Goal: Navigation & Orientation: Find specific page/section

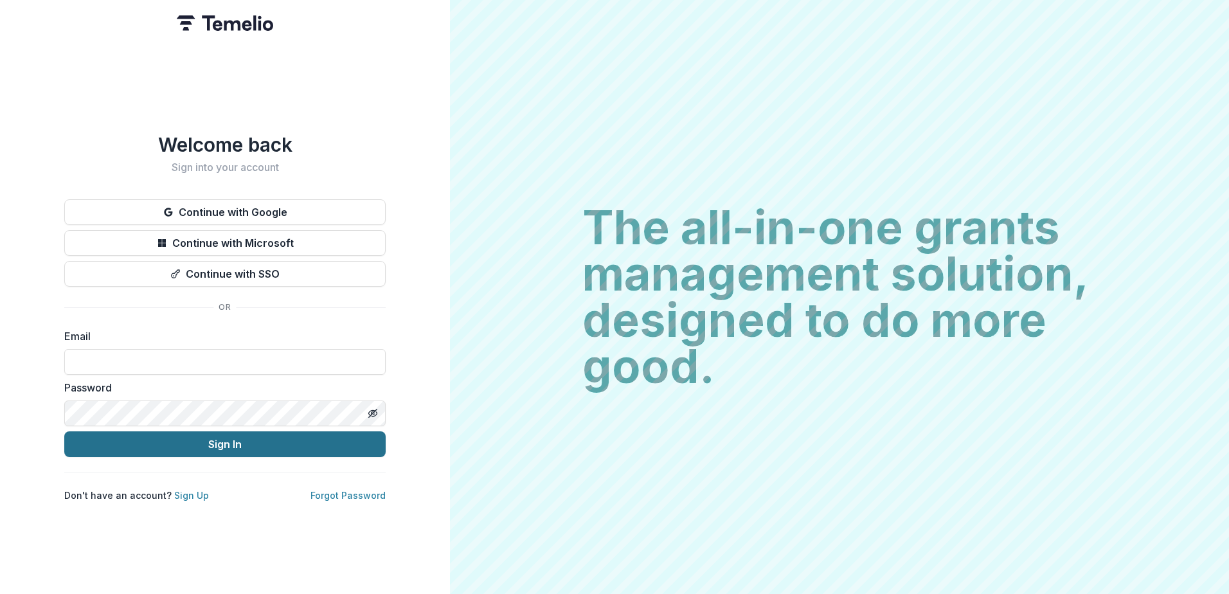
type input "**********"
click at [264, 441] on button "Sign In" at bounding box center [224, 444] width 321 height 26
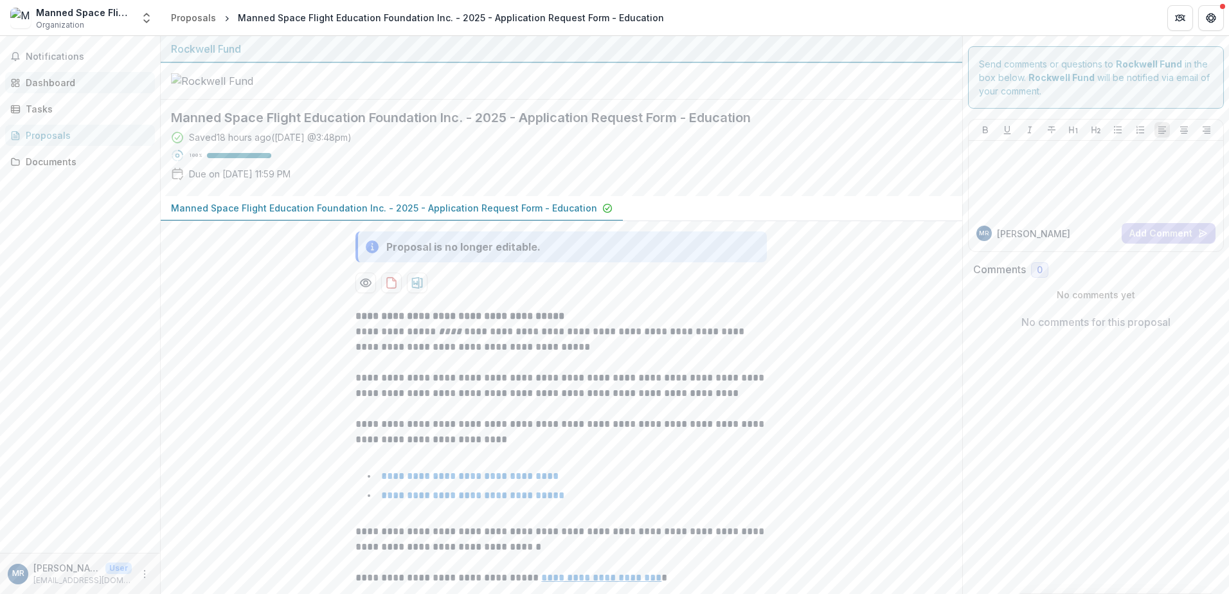
click at [56, 88] on div "Dashboard" at bounding box center [85, 83] width 119 height 14
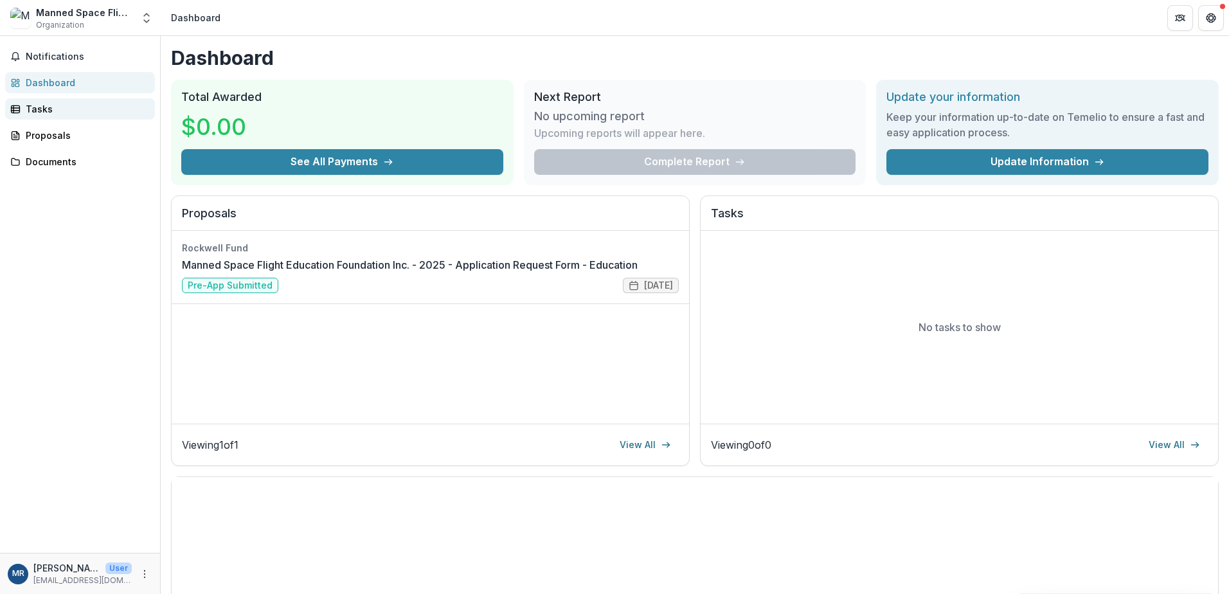
click at [46, 107] on div "Tasks" at bounding box center [85, 109] width 119 height 14
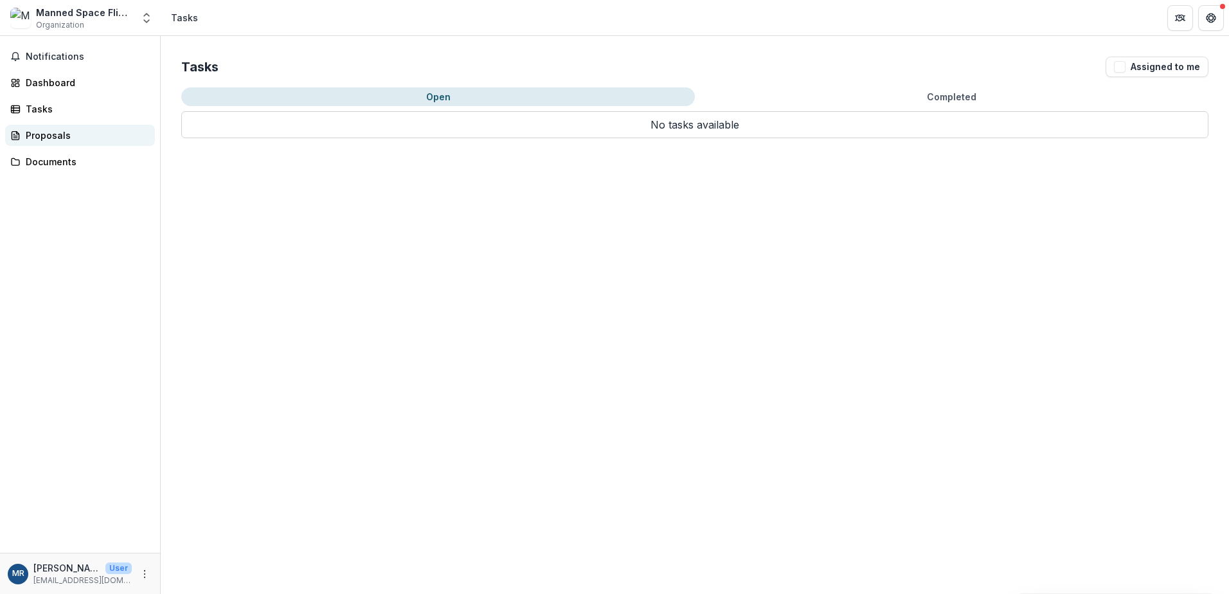
click at [46, 137] on div "Proposals" at bounding box center [85, 136] width 119 height 14
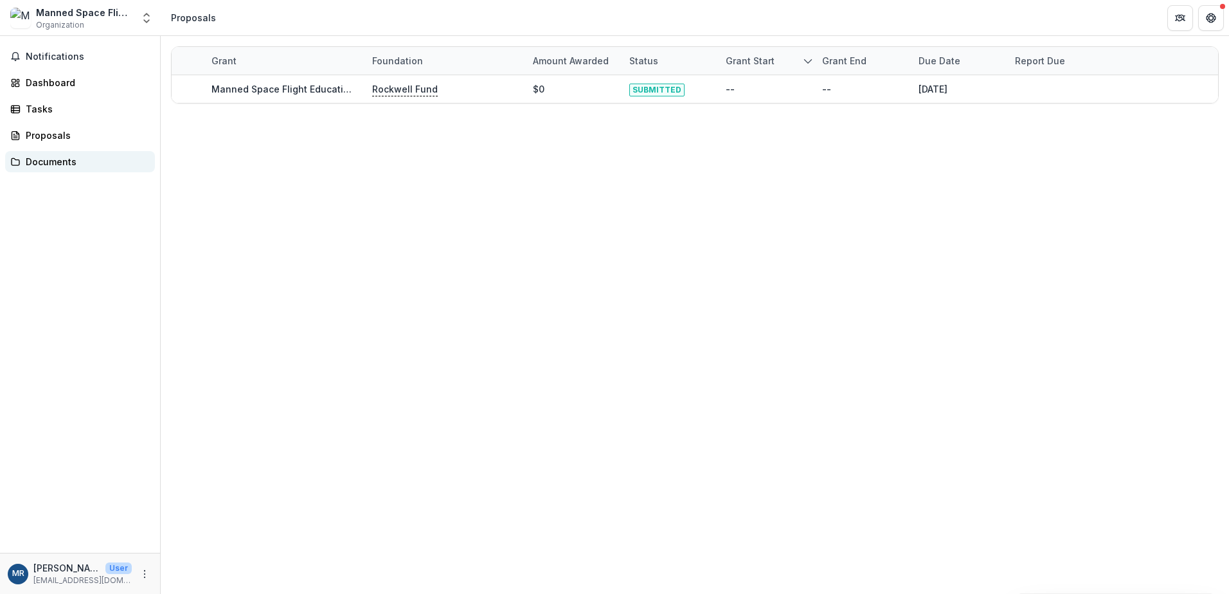
click at [51, 159] on div "Documents" at bounding box center [85, 162] width 119 height 14
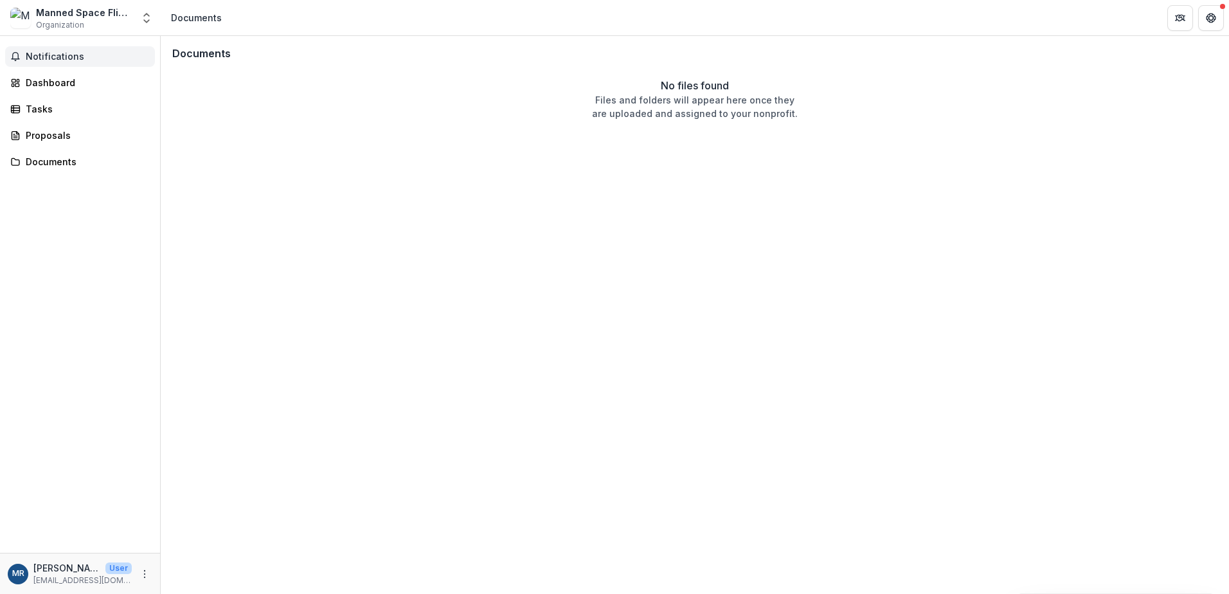
click at [44, 63] on button "Notifications" at bounding box center [80, 56] width 150 height 21
click at [44, 89] on div "Dashboard" at bounding box center [85, 83] width 119 height 14
